Goal: Check status: Check status

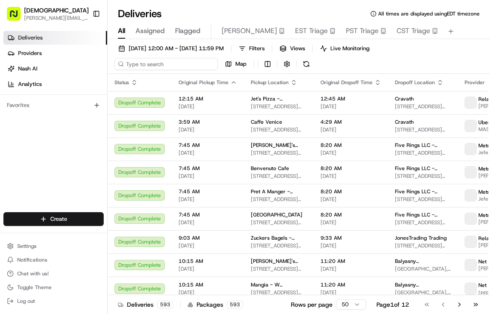
click at [151, 67] on input at bounding box center [165, 64] width 103 height 12
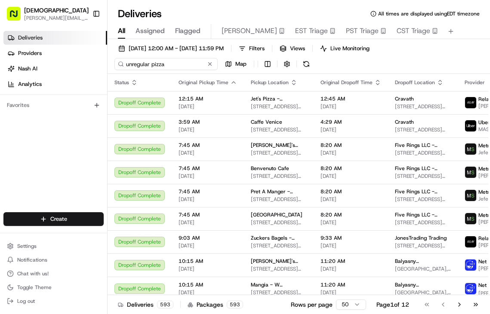
type input "unregular pizza"
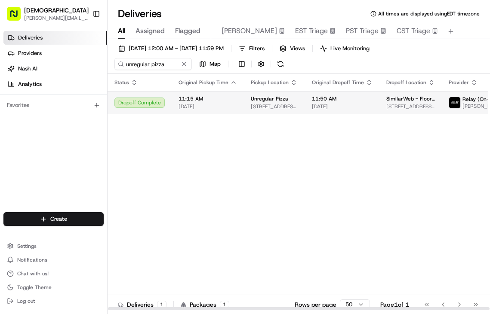
click at [260, 104] on span "[STREET_ADDRESS][US_STATE]" at bounding box center [274, 106] width 47 height 7
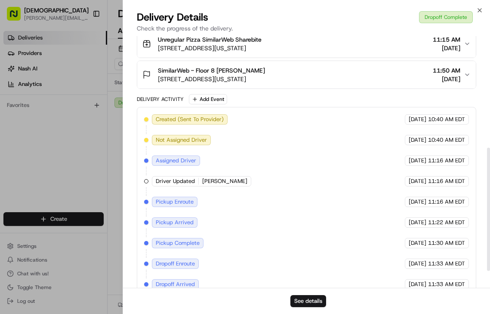
scroll to position [263, 0]
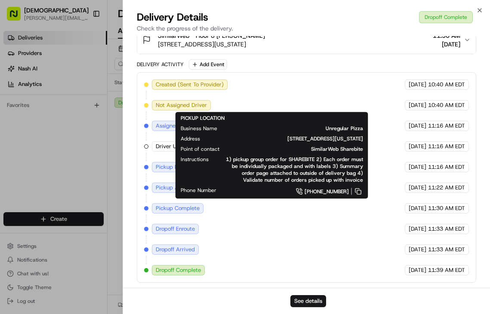
click at [370, 106] on div "Created (Sent To Provider) Relay (On-Demand) - SB [DATE] 10:40 AM EDT Not Assig…" at bounding box center [306, 178] width 325 height 196
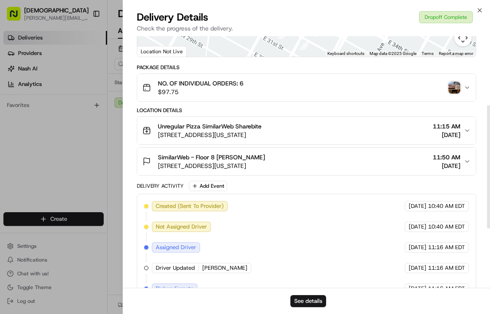
scroll to position [141, 0]
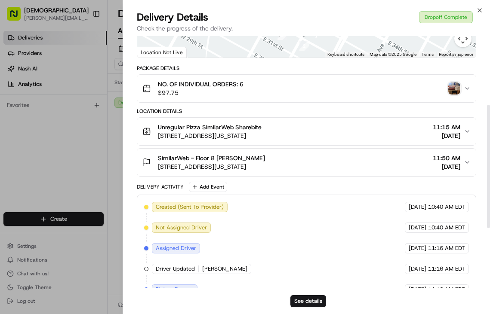
click at [466, 92] on icon "button" at bounding box center [467, 88] width 7 height 7
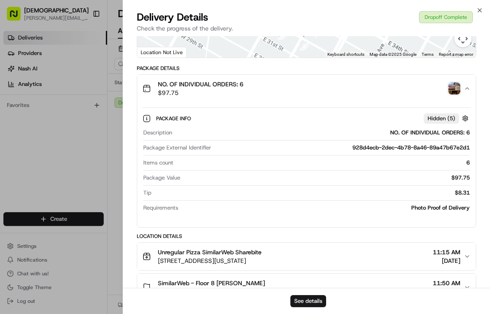
click at [448, 92] on img "button" at bounding box center [454, 89] width 12 height 12
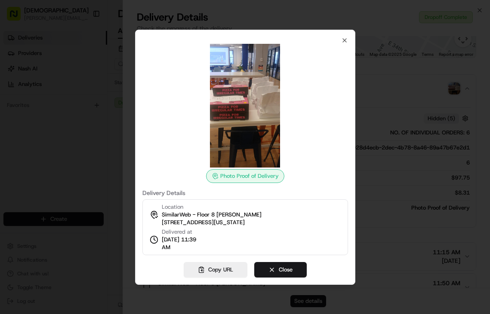
click at [327, 47] on div at bounding box center [245, 106] width 206 height 124
click at [343, 37] on icon "button" at bounding box center [344, 40] width 7 height 7
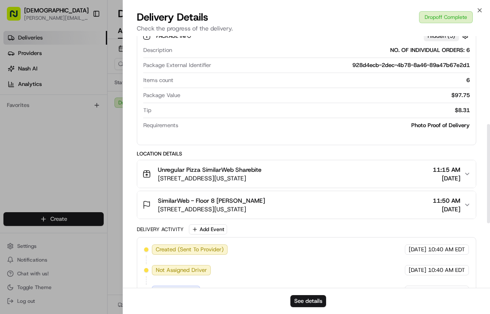
scroll to position [224, 0]
